Goal: Find specific page/section: Find specific page/section

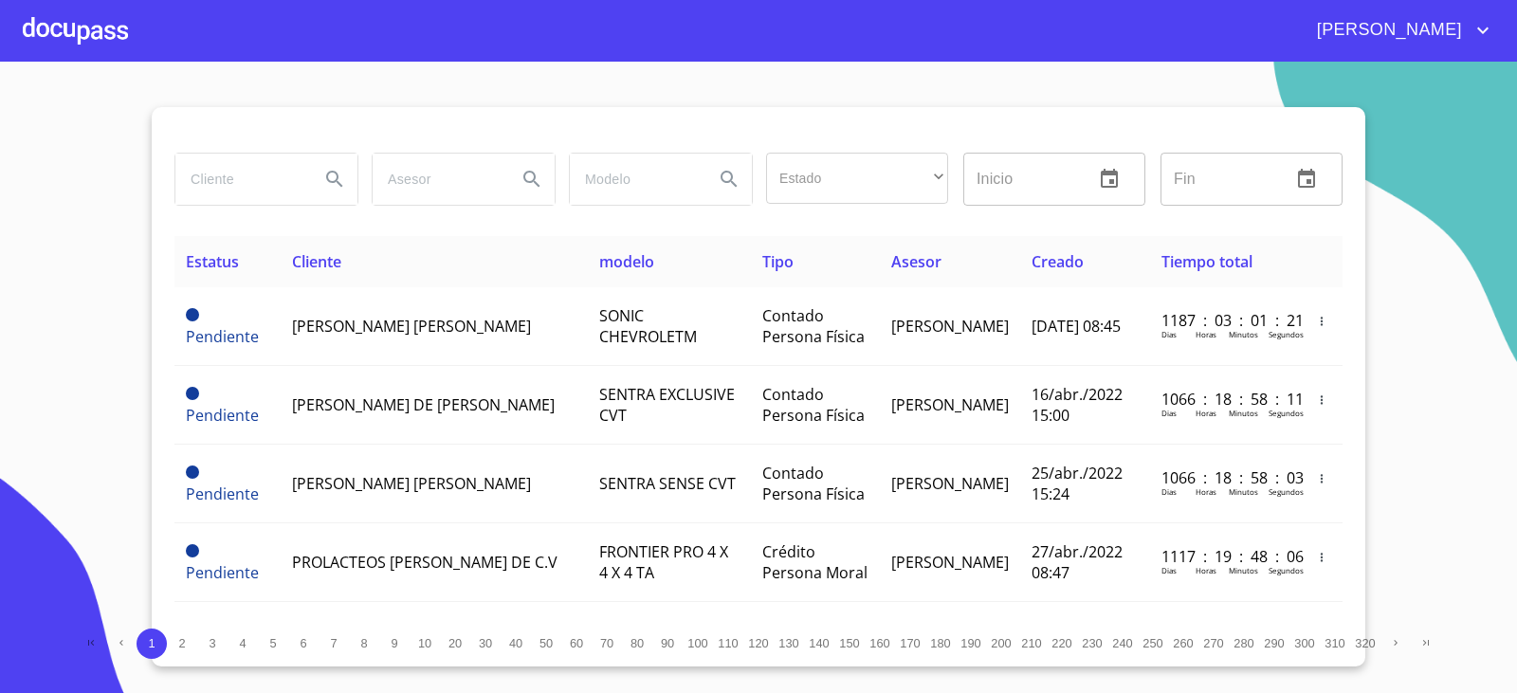
click at [274, 197] on input "search" at bounding box center [239, 179] width 129 height 51
type input "SEMILLAS Y"
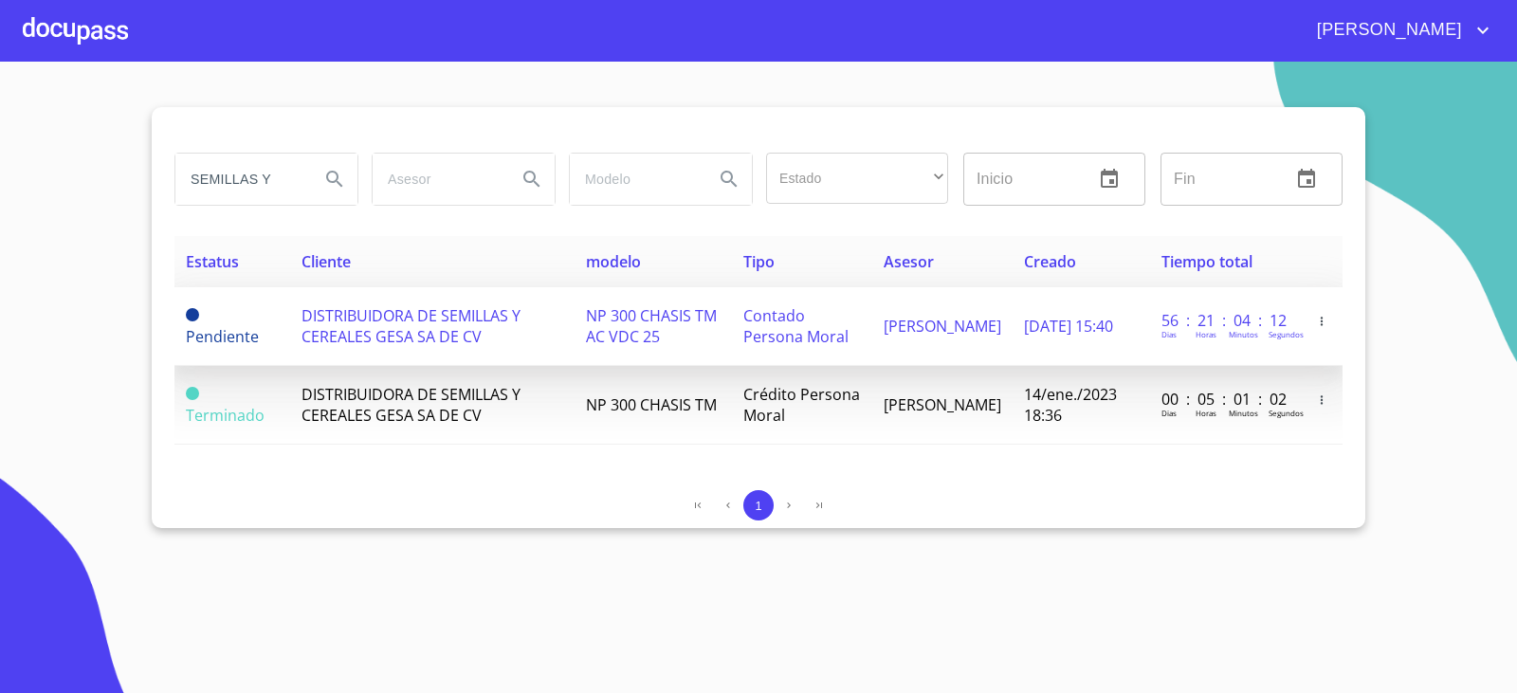
click at [437, 328] on span "DISTRIBUIDORA DE SEMILLAS Y CEREALES GESA SA DE CV" at bounding box center [411, 326] width 219 height 42
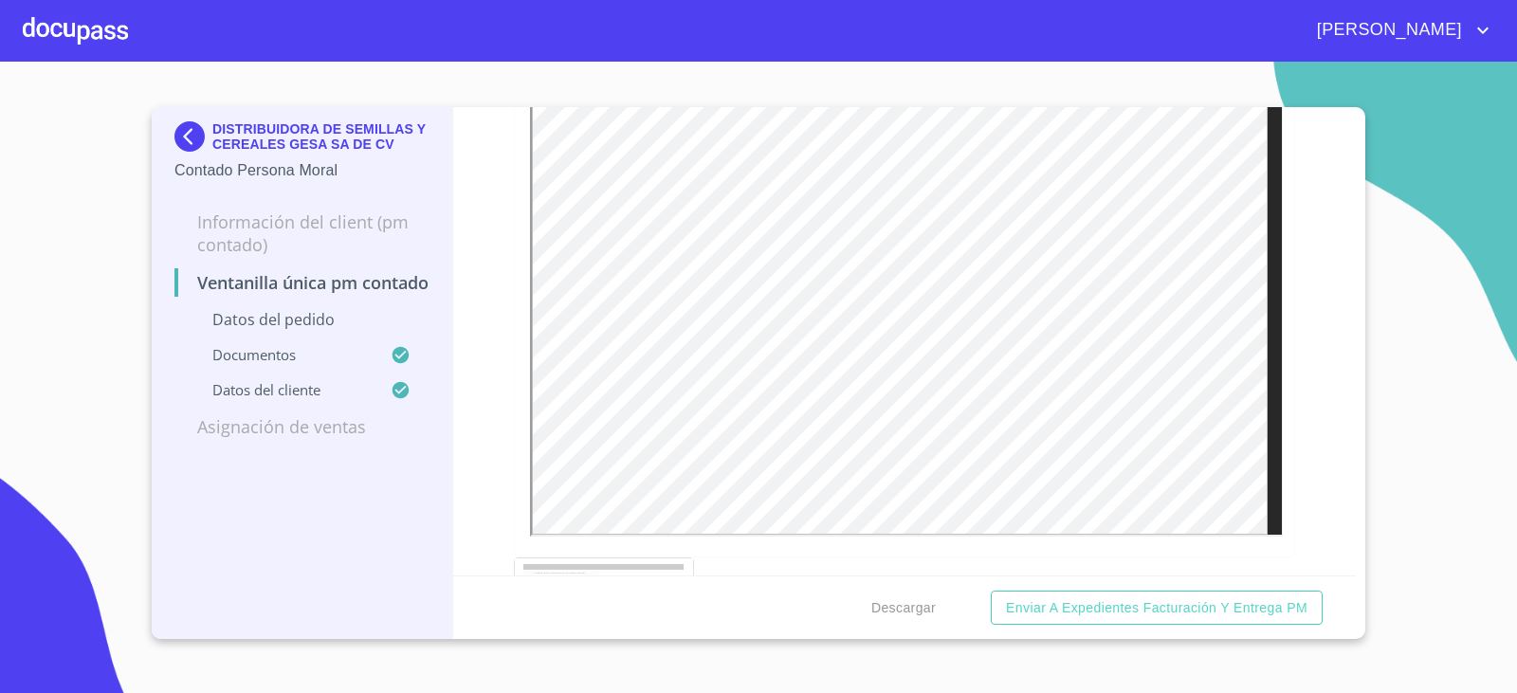
scroll to position [5124, 0]
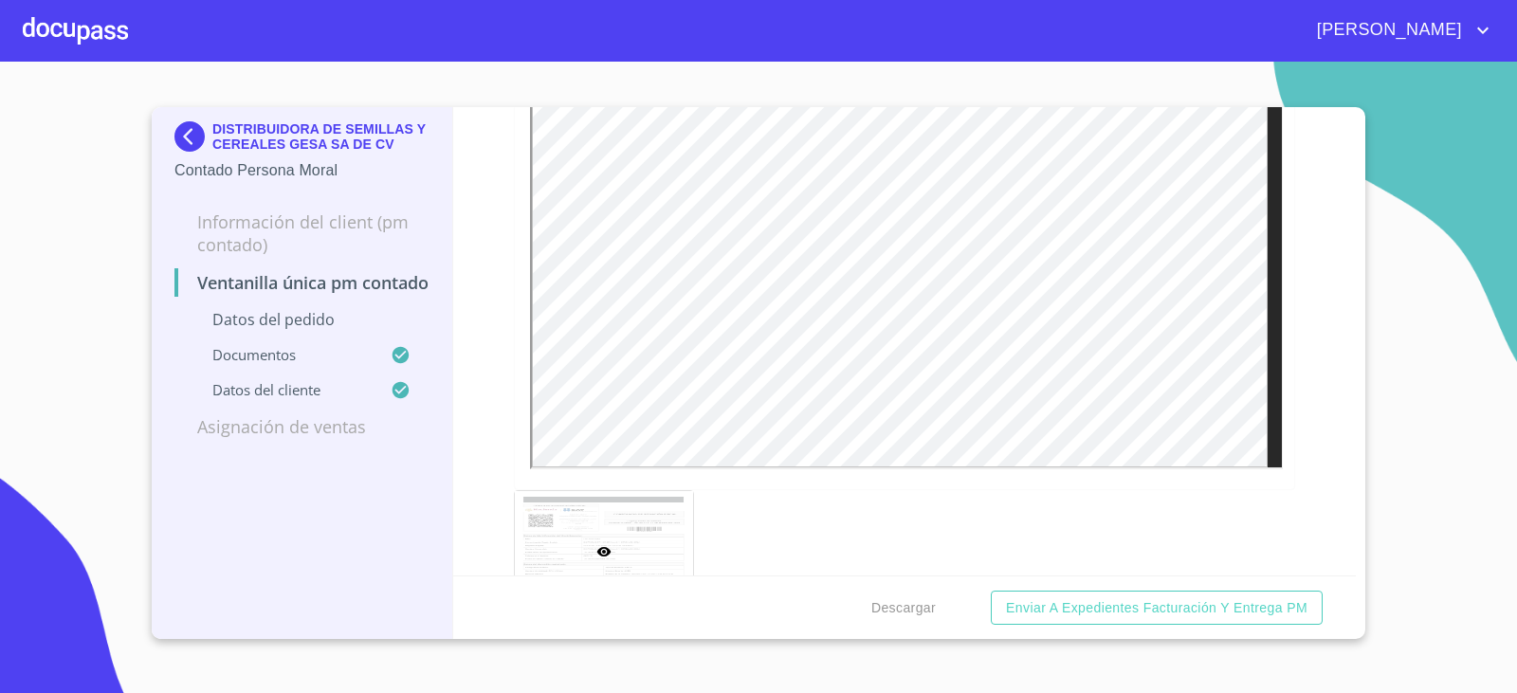
click at [174, 140] on img at bounding box center [193, 136] width 38 height 30
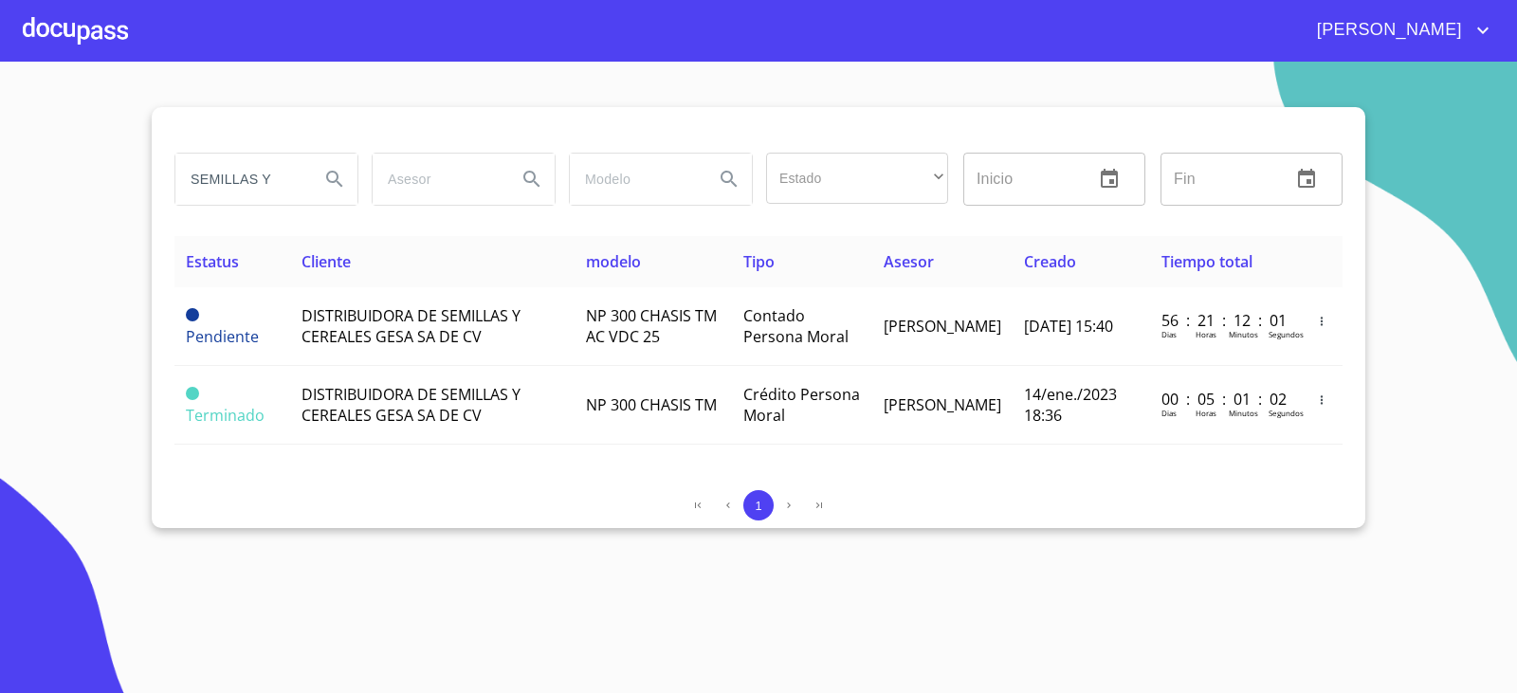
click at [242, 174] on input "SEMILLAS Y" at bounding box center [239, 179] width 129 height 51
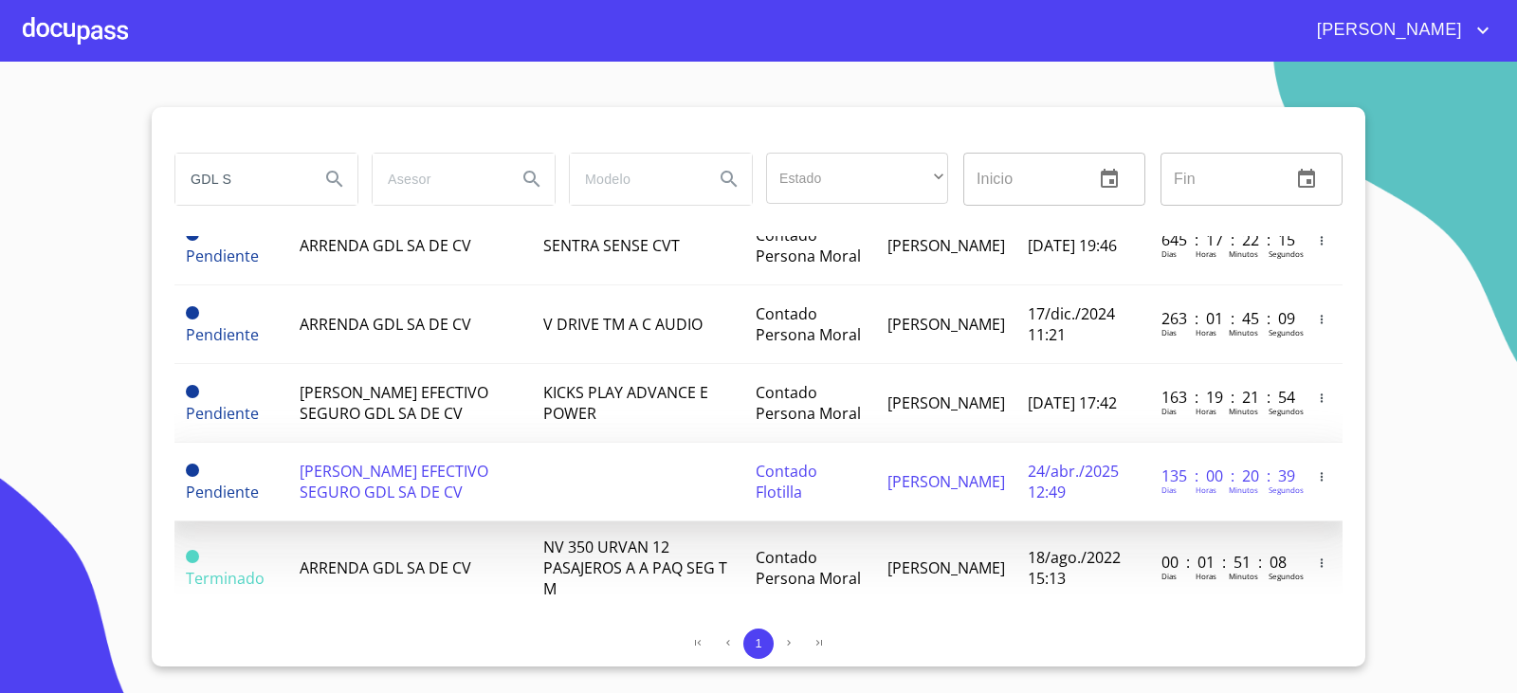
scroll to position [176, 0]
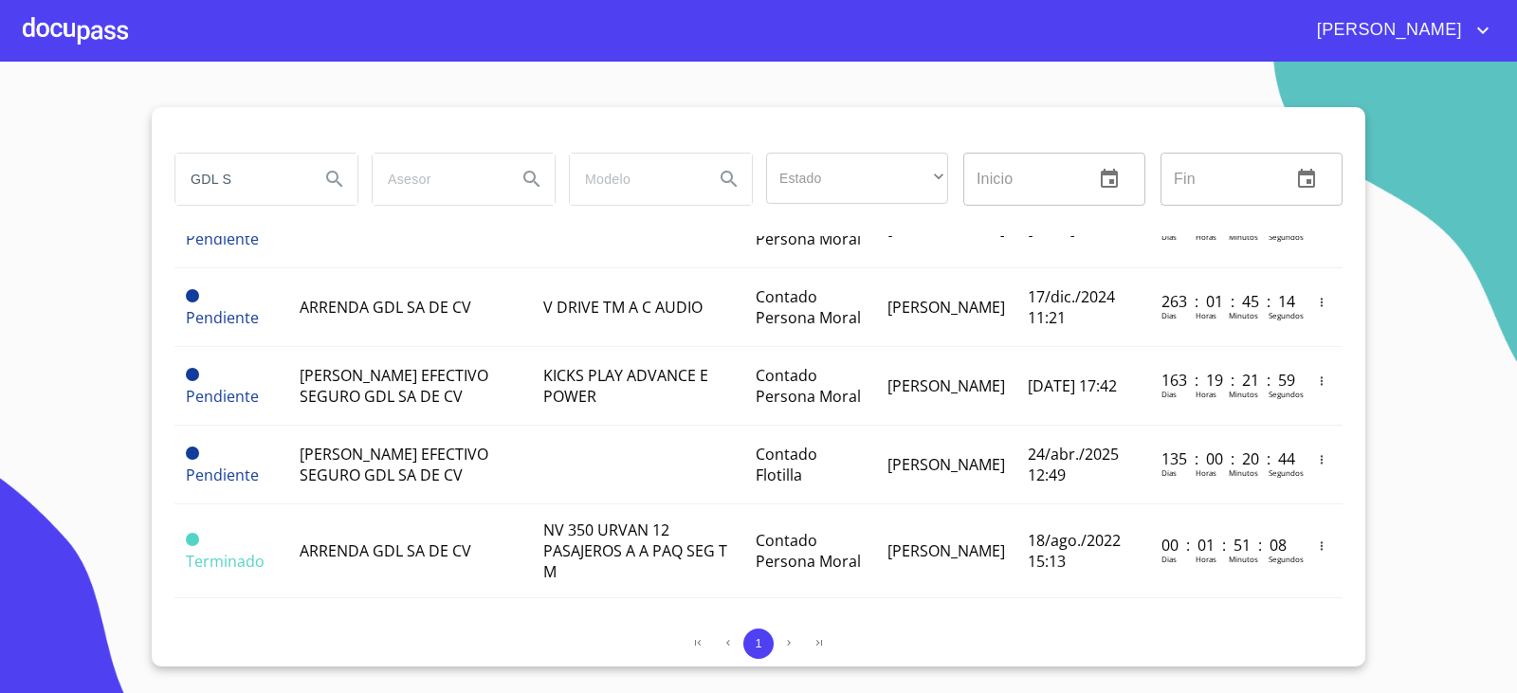
drag, startPoint x: 236, startPoint y: 183, endPoint x: 119, endPoint y: 194, distance: 118.1
click at [121, 194] on section "GDL S Estado ​ ​ Inicio ​ Fin ​ Estatus Cliente modelo Tipo Asesor Creado Tiemp…" at bounding box center [758, 378] width 1517 height 632
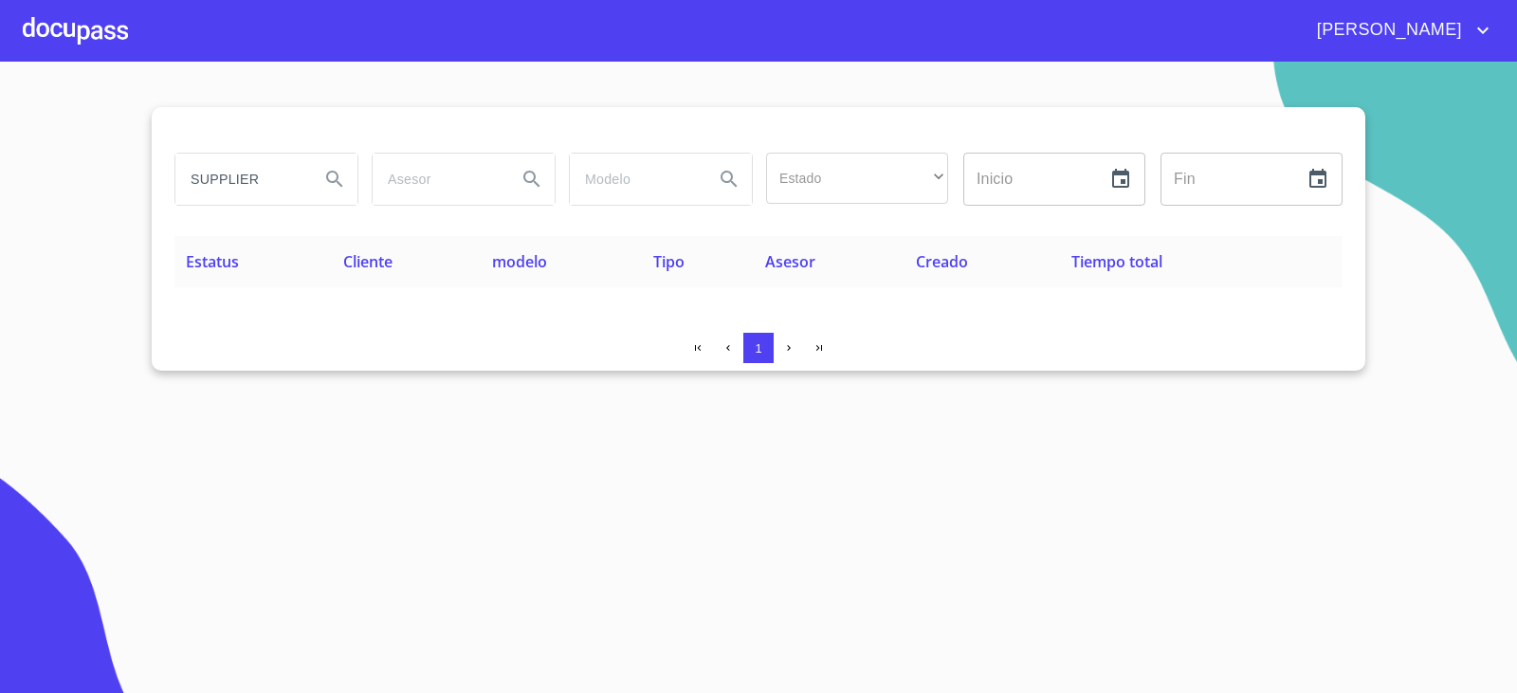
scroll to position [0, 0]
click at [272, 174] on input "SUPPLIER" at bounding box center [239, 179] width 129 height 51
click at [241, 172] on input "SUPPLIE" at bounding box center [239, 179] width 129 height 51
type input "intramuros"
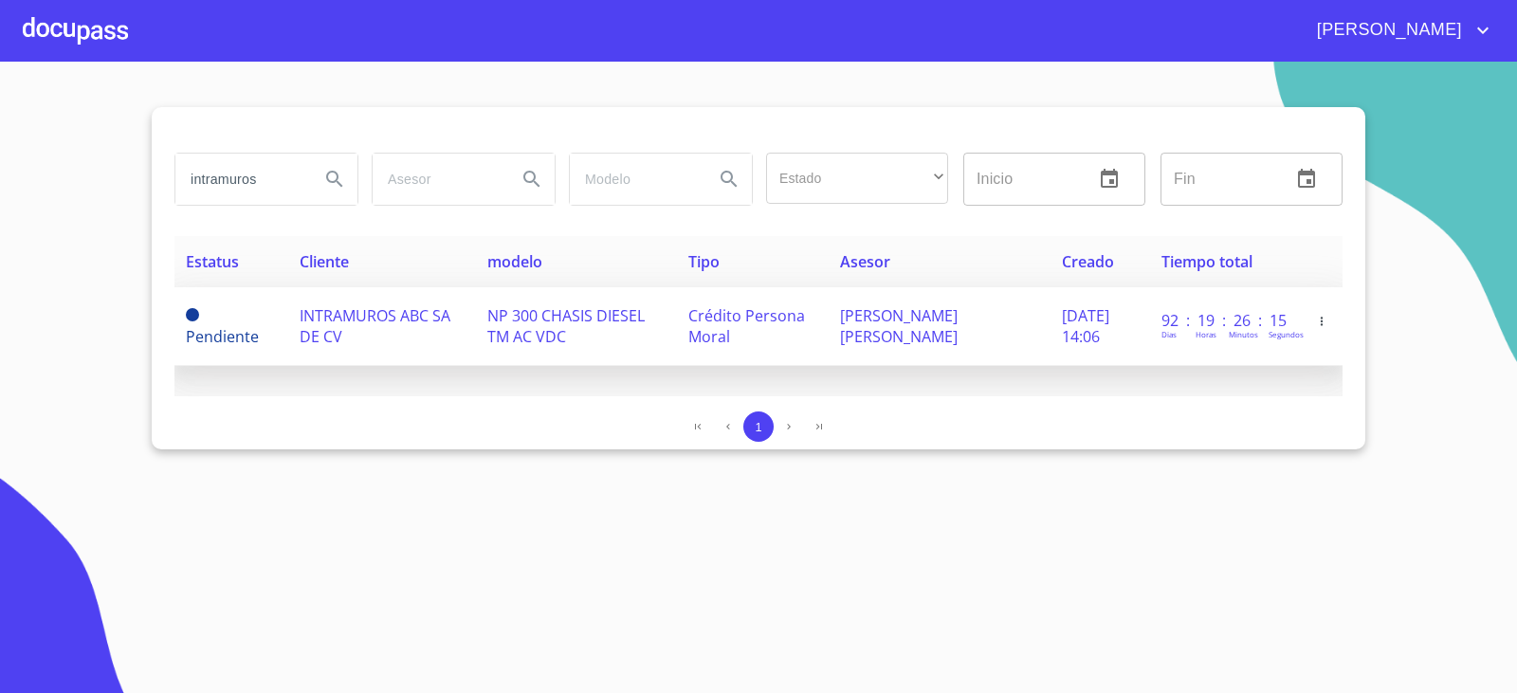
click at [385, 326] on td "INTRAMUROS ABC SA DE CV" at bounding box center [381, 326] width 187 height 79
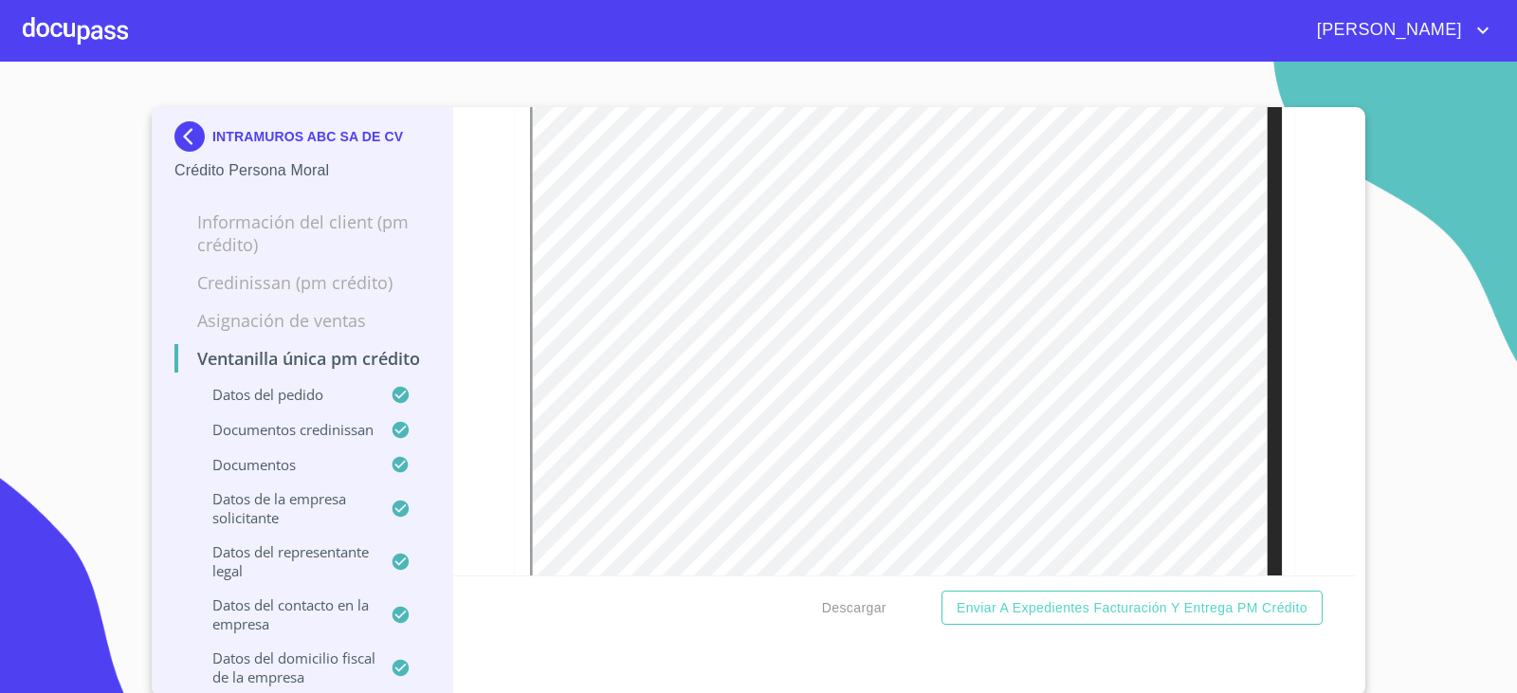
scroll to position [5930, 0]
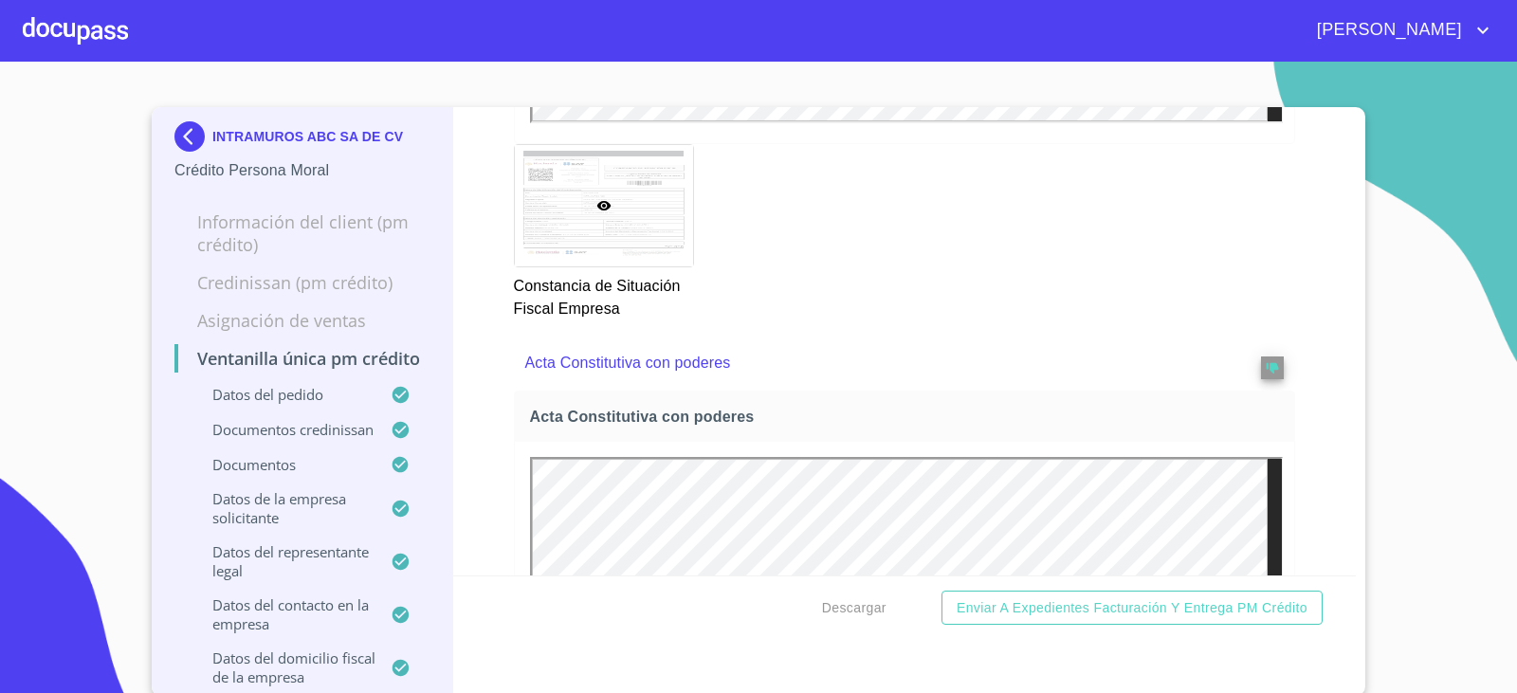
click at [175, 134] on img at bounding box center [193, 136] width 38 height 30
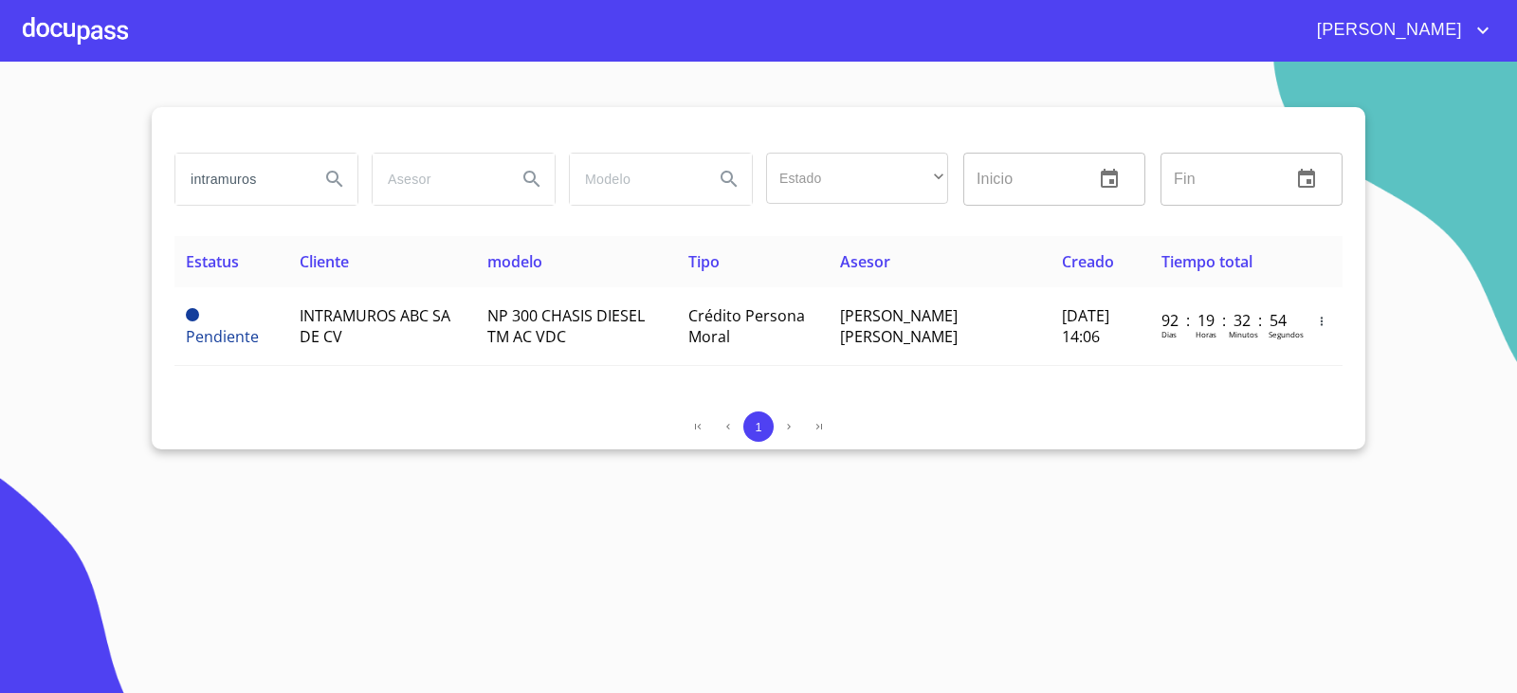
click at [257, 176] on input "intramuros" at bounding box center [239, 179] width 129 height 51
click at [258, 176] on input "intramuros" at bounding box center [239, 179] width 129 height 51
type input "IMPORTACIONES Y"
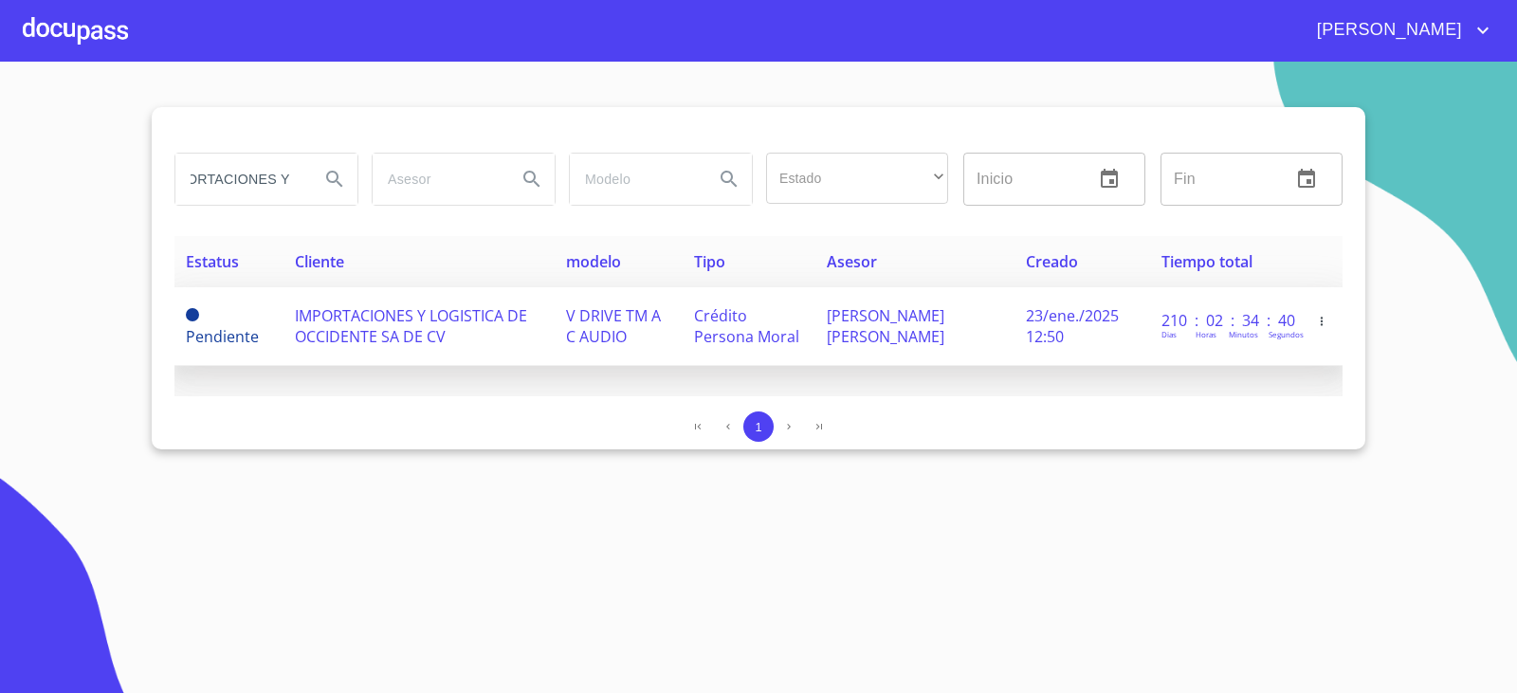
click at [335, 336] on span "IMPORTACIONES Y LOGISTICA DE OCCIDENTE SA DE CV" at bounding box center [411, 326] width 232 height 42
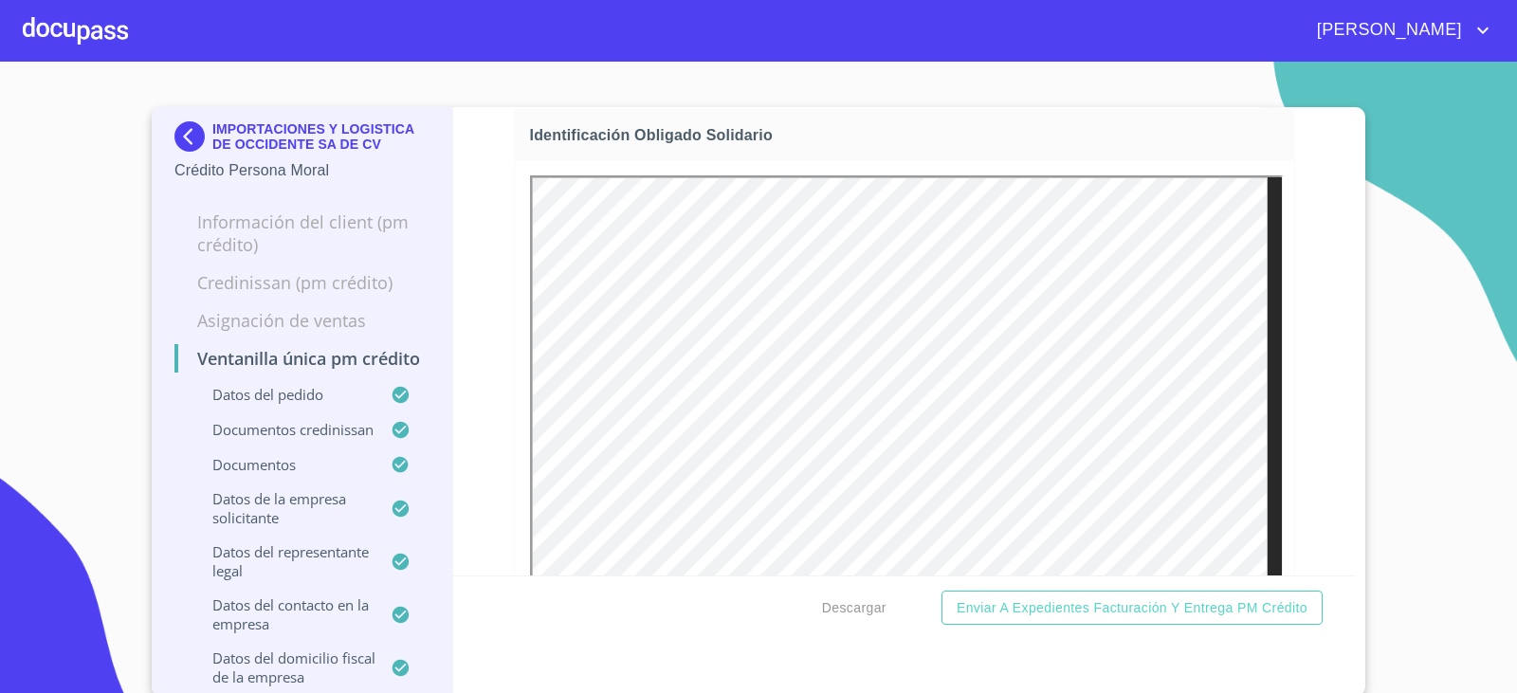
scroll to position [8061, 0]
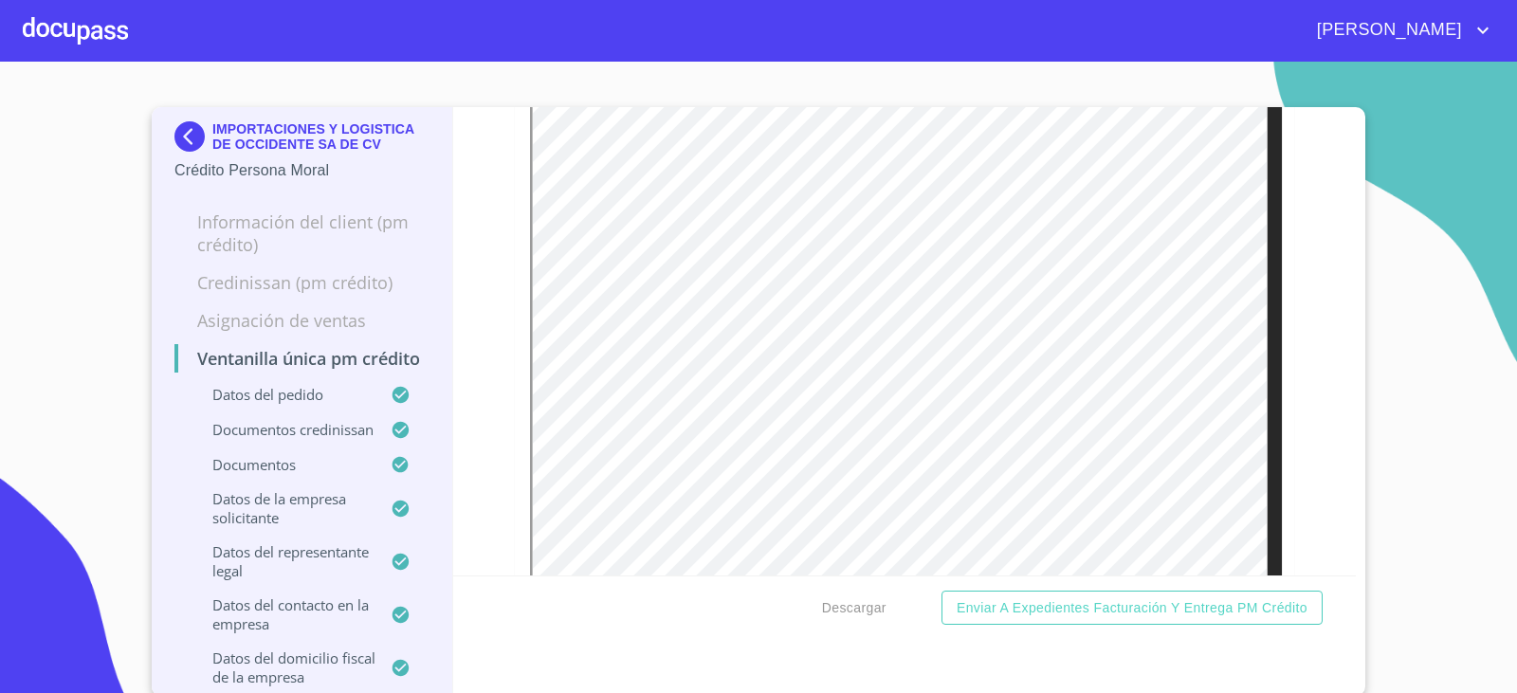
click at [178, 134] on img at bounding box center [193, 136] width 38 height 30
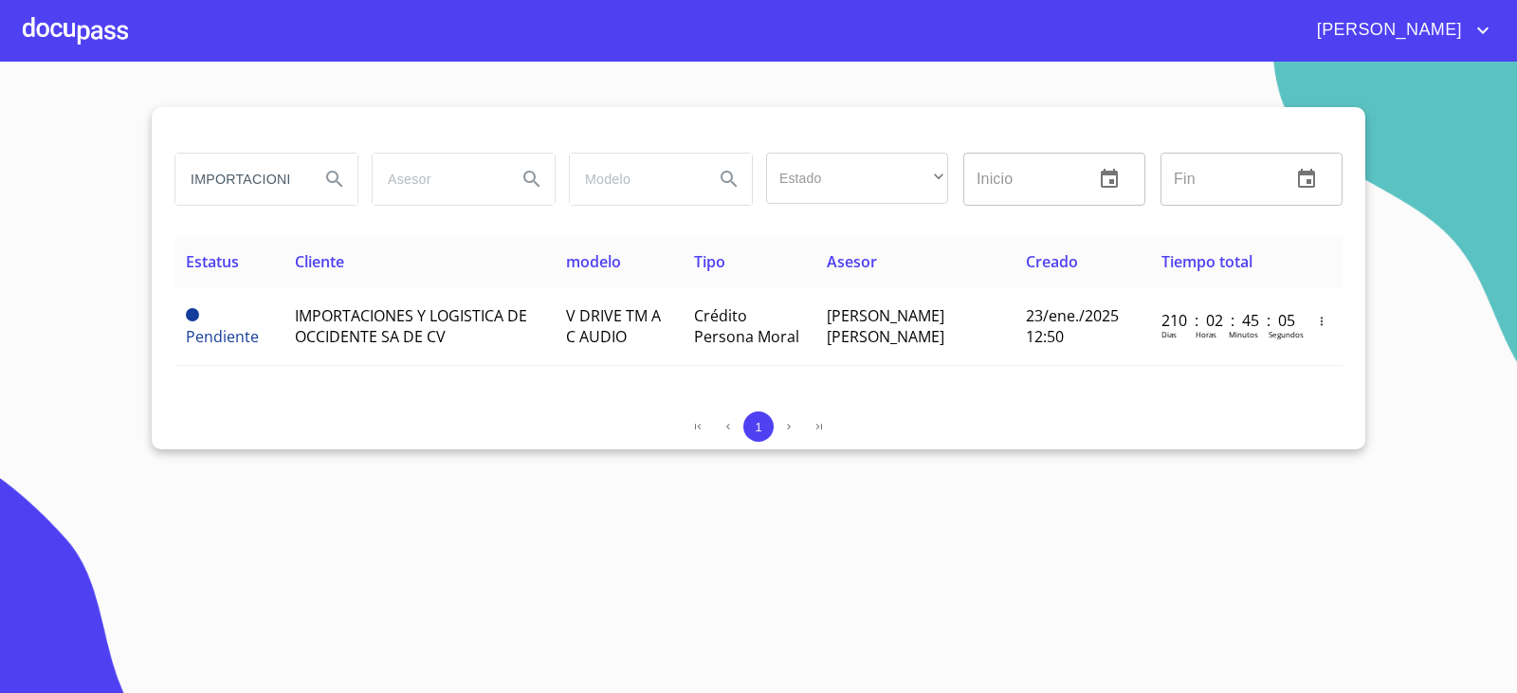
drag, startPoint x: 293, startPoint y: 192, endPoint x: 2, endPoint y: 223, distance: 292.8
click at [2, 223] on section "IMPORTACIONES Y Estado ​ ​ Inicio ​ Fin ​ Estatus Cliente modelo Tipo Asesor Cr…" at bounding box center [758, 378] width 1517 height 632
type input "S Y"
type input "j"
type input "J&M"
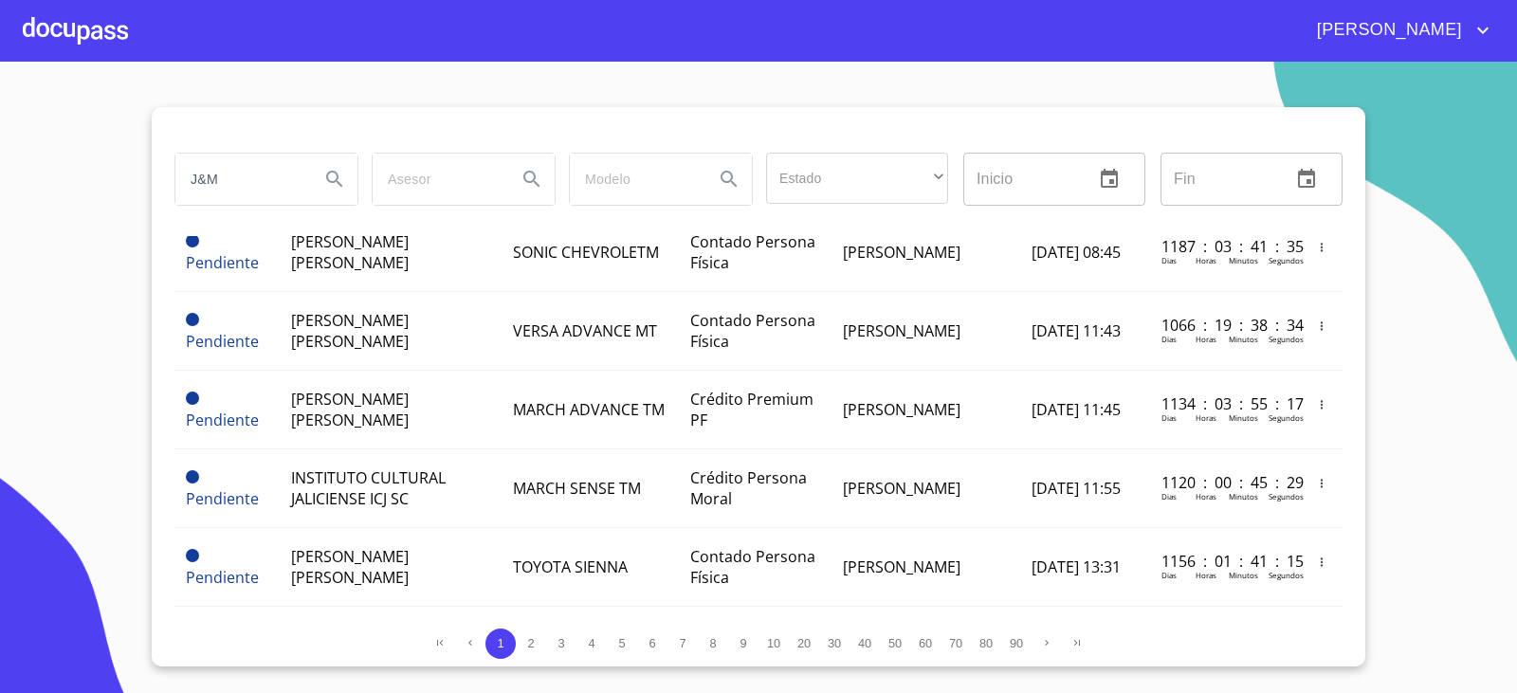
scroll to position [95, 0]
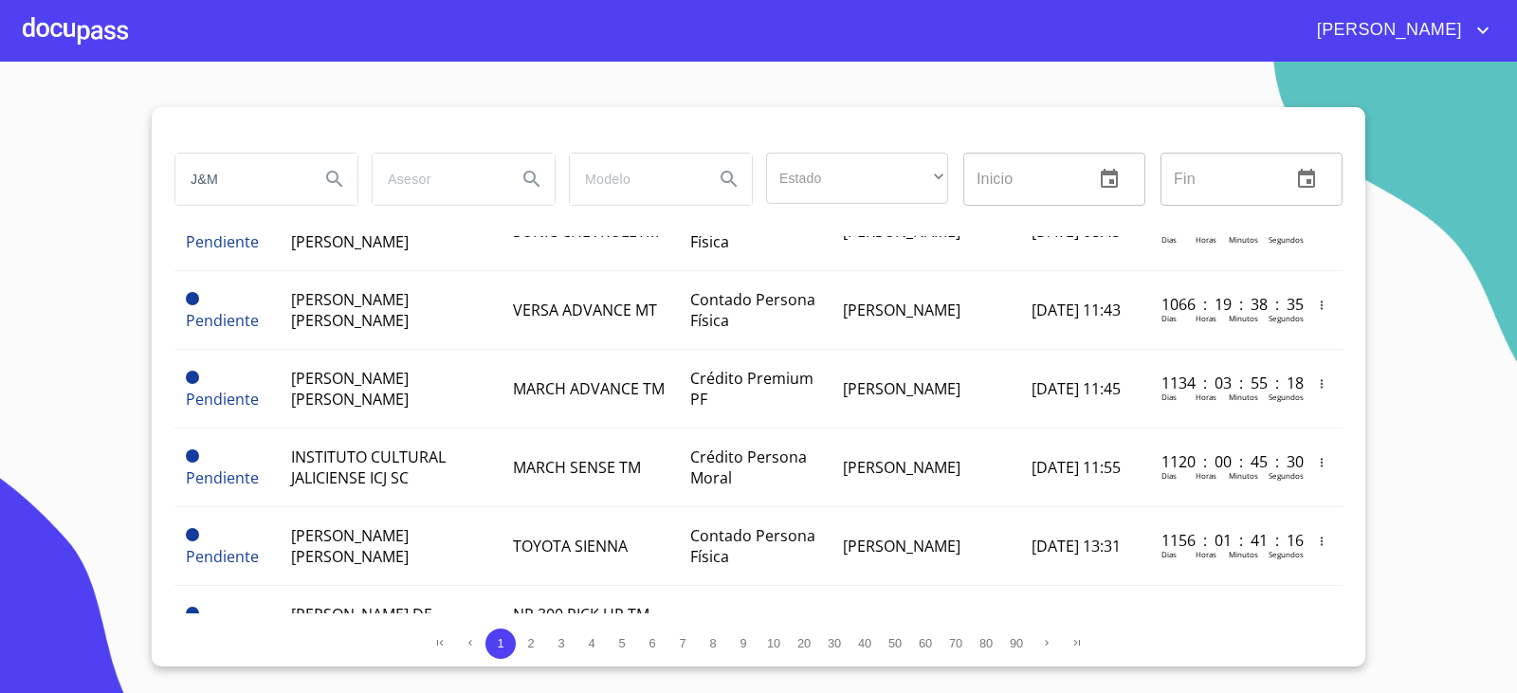
click at [249, 181] on input "J&M" at bounding box center [239, 179] width 129 height 51
